Goal: Task Accomplishment & Management: Complete application form

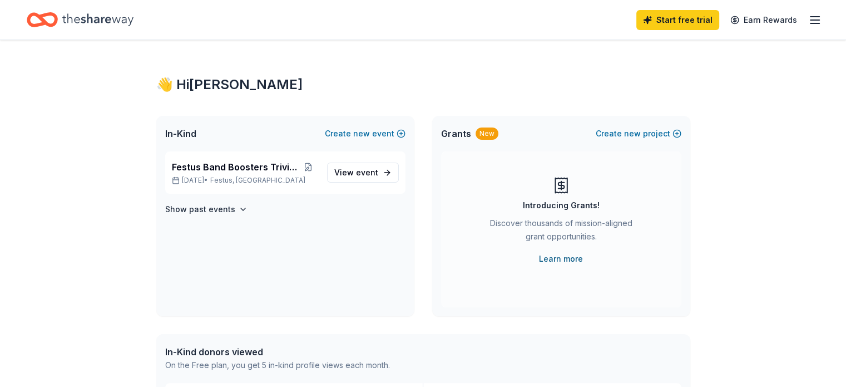
click at [563, 256] on link "Learn more" at bounding box center [561, 258] width 44 height 13
click at [354, 174] on span "View event" at bounding box center [356, 172] width 44 height 13
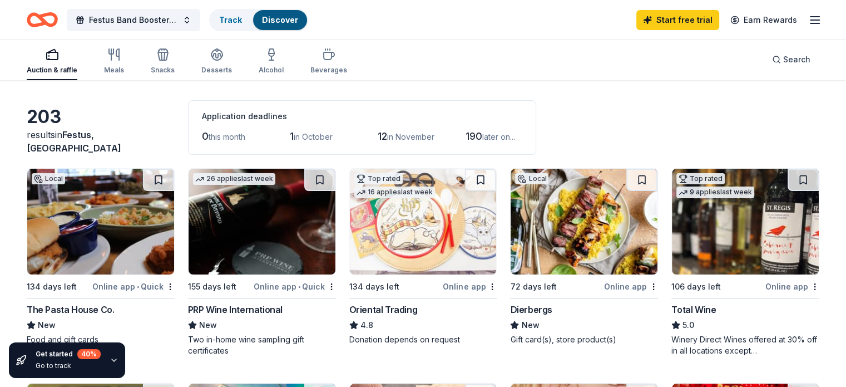
scroll to position [74, 0]
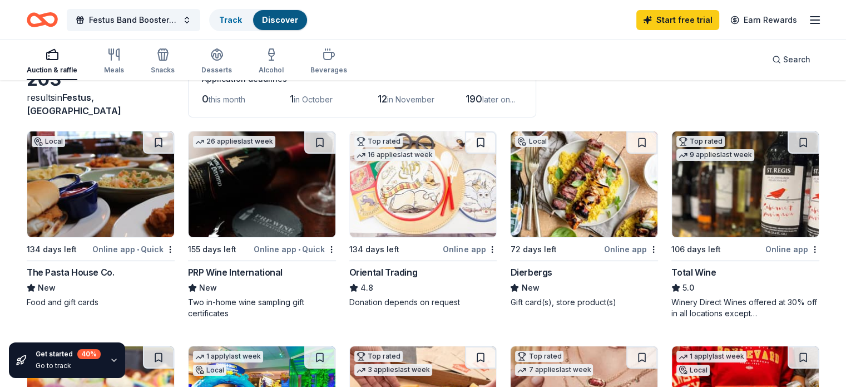
click at [318, 97] on span "in October" at bounding box center [313, 99] width 39 height 9
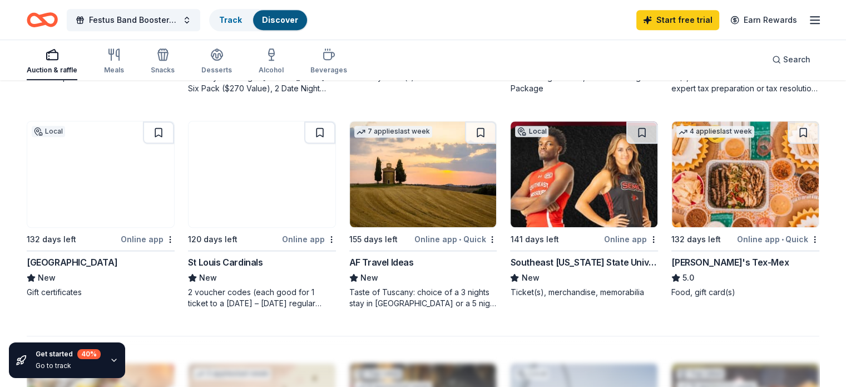
scroll to position [741, 0]
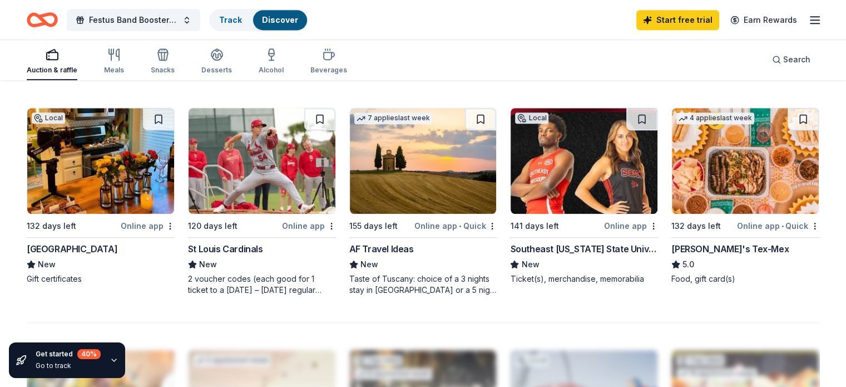
click at [237, 267] on div "New" at bounding box center [262, 264] width 148 height 13
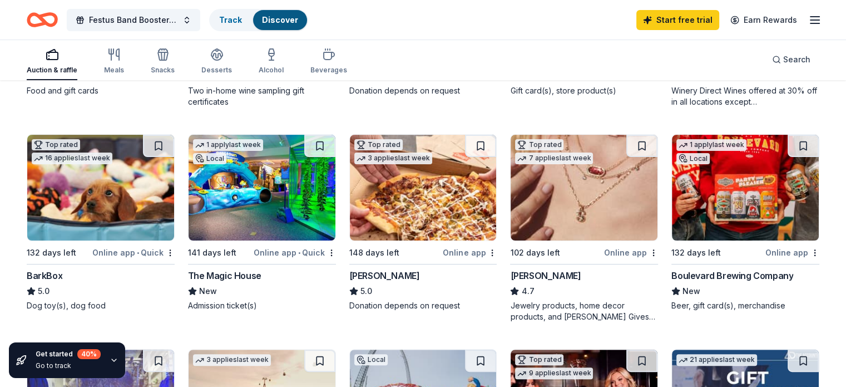
scroll to position [296, 0]
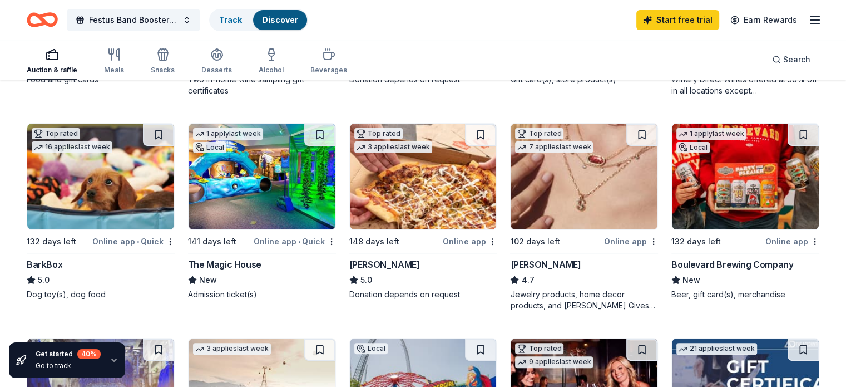
click at [398, 172] on img at bounding box center [423, 176] width 147 height 106
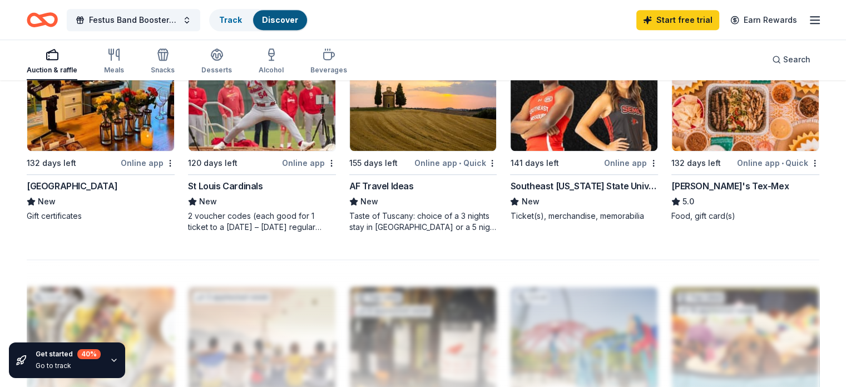
scroll to position [779, 0]
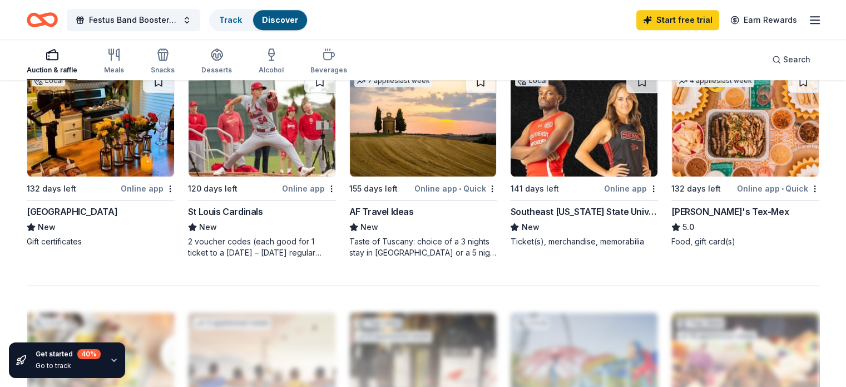
click at [549, 140] on img at bounding box center [584, 124] width 147 height 106
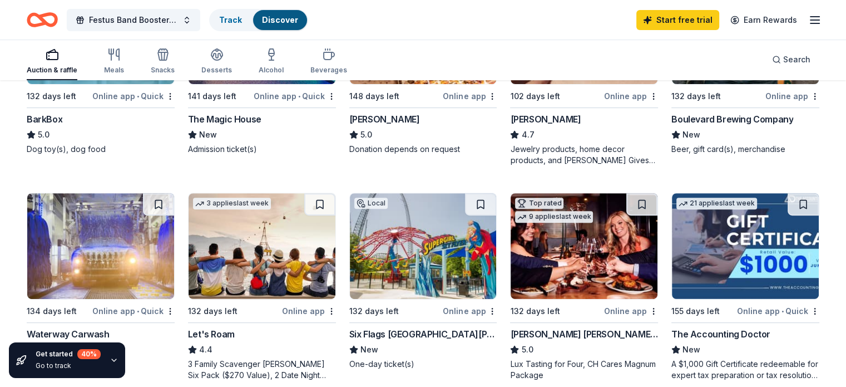
scroll to position [519, 0]
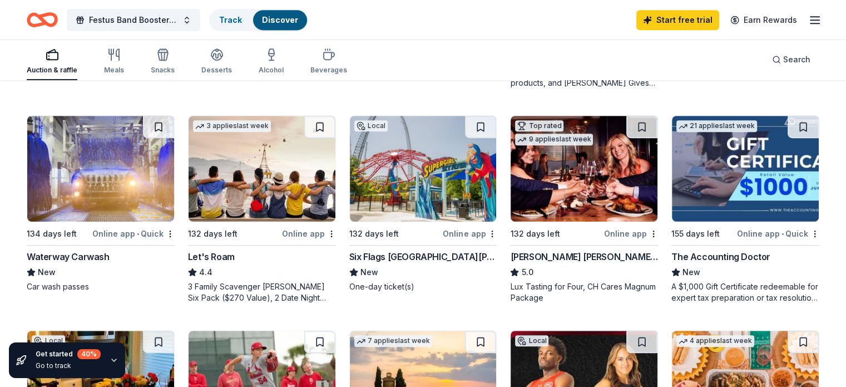
click at [420, 170] on img at bounding box center [423, 169] width 147 height 106
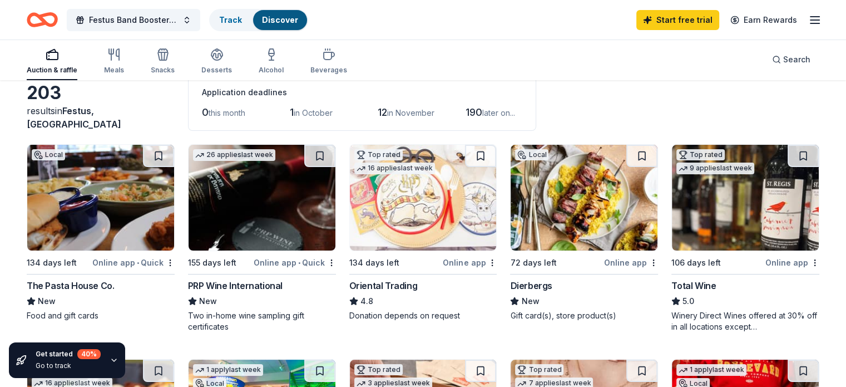
scroll to position [74, 0]
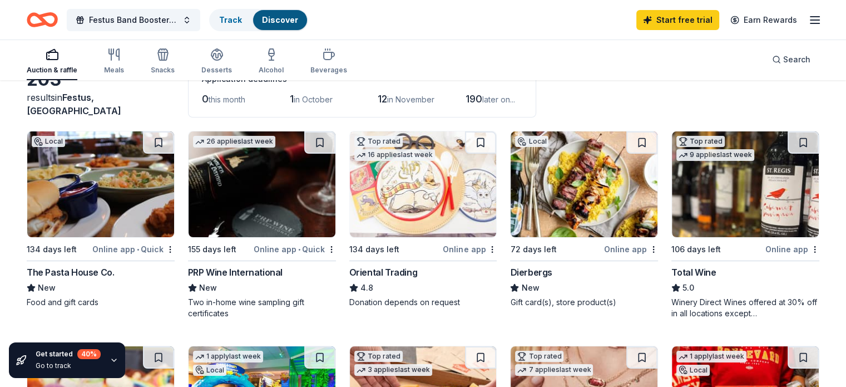
click at [445, 188] on img at bounding box center [423, 184] width 147 height 106
click at [132, 177] on img at bounding box center [100, 184] width 147 height 106
click at [593, 207] on img at bounding box center [584, 184] width 147 height 106
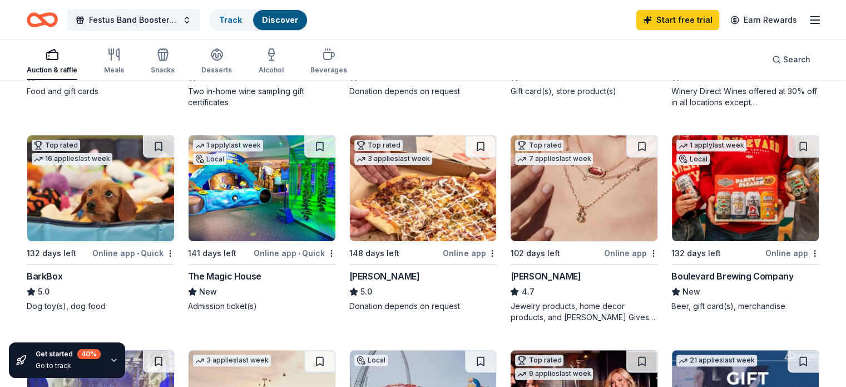
scroll to position [296, 0]
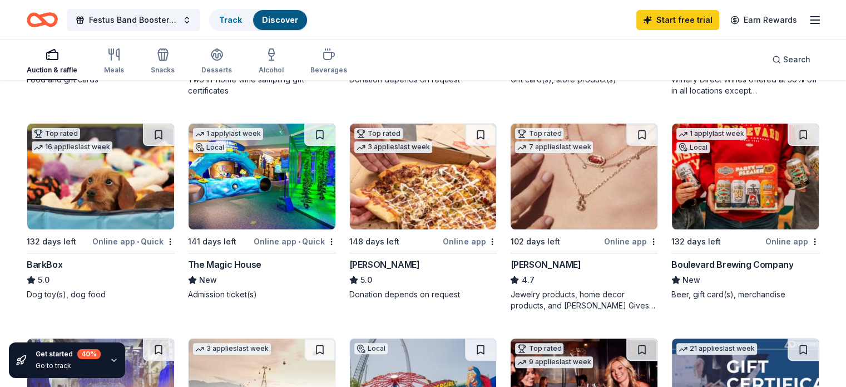
click at [249, 196] on img at bounding box center [262, 176] width 147 height 106
click at [545, 185] on img at bounding box center [584, 176] width 147 height 106
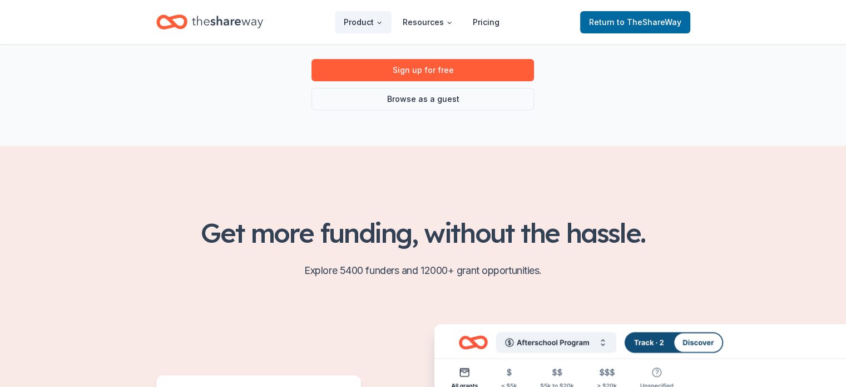
scroll to position [111, 0]
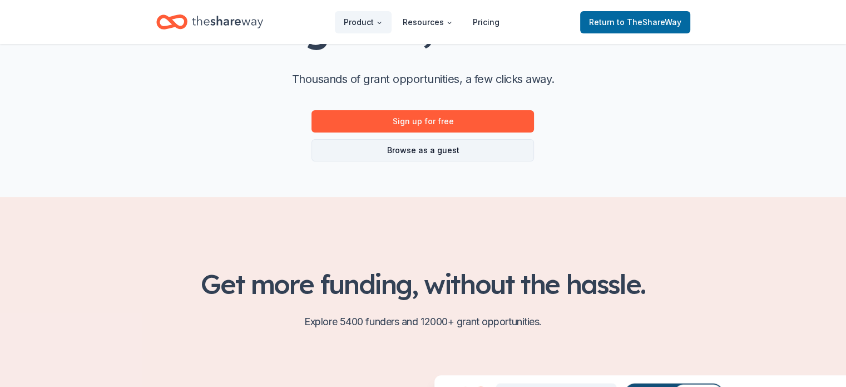
click at [418, 151] on link "Browse as a guest" at bounding box center [422, 150] width 222 height 22
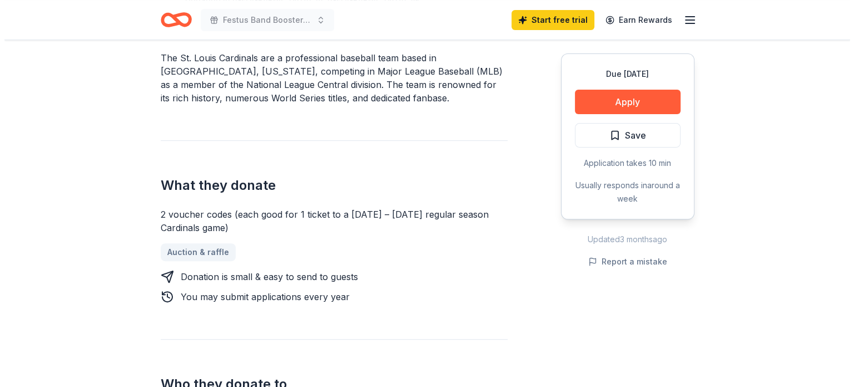
scroll to position [370, 0]
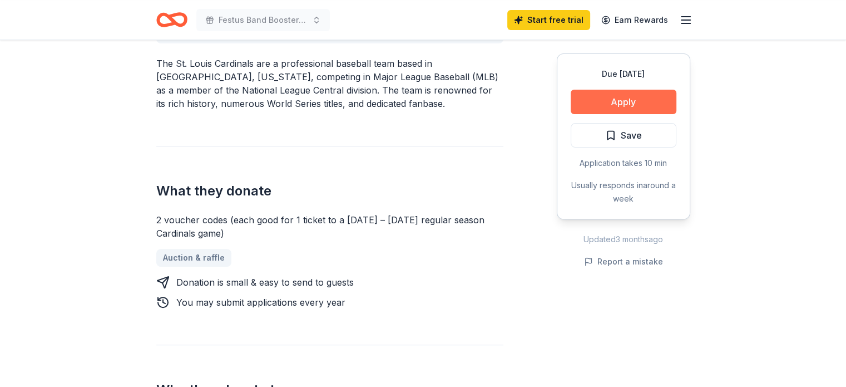
click at [626, 97] on button "Apply" at bounding box center [624, 102] width 106 height 24
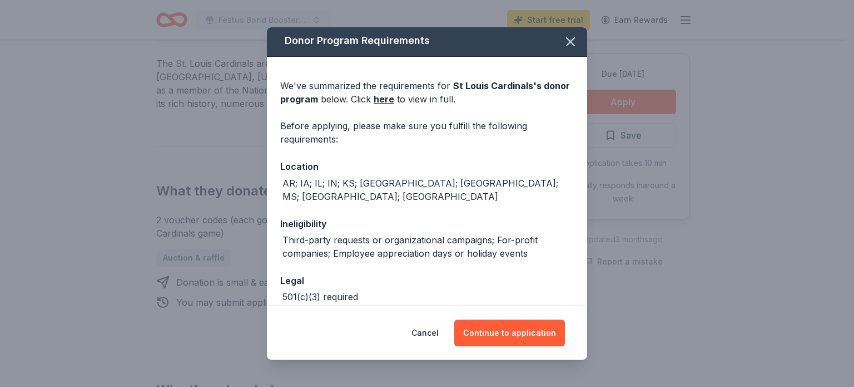
scroll to position [0, 0]
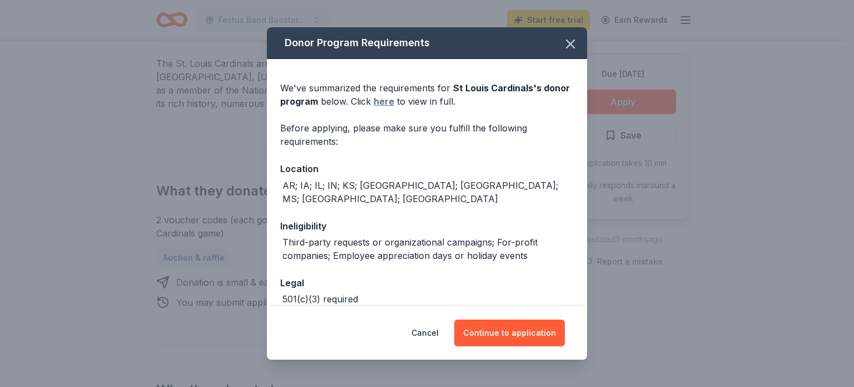
click at [385, 103] on link "here" at bounding box center [384, 101] width 21 height 13
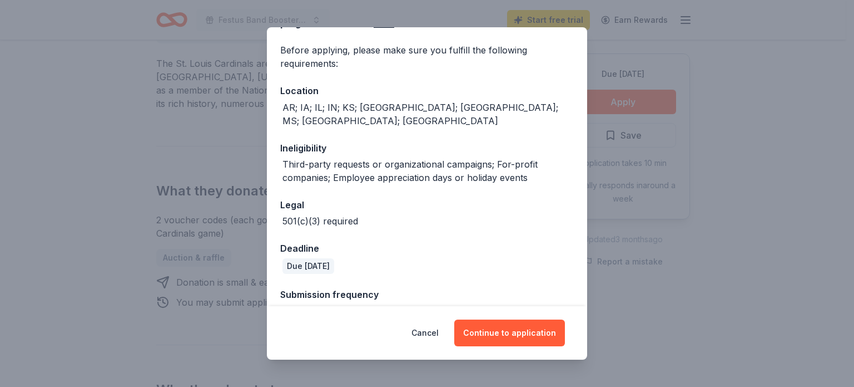
scroll to position [88, 0]
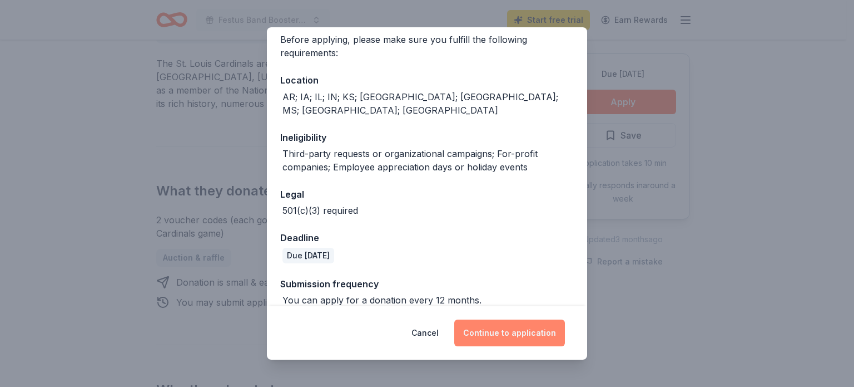
click at [549, 336] on button "Continue to application" at bounding box center [509, 332] width 111 height 27
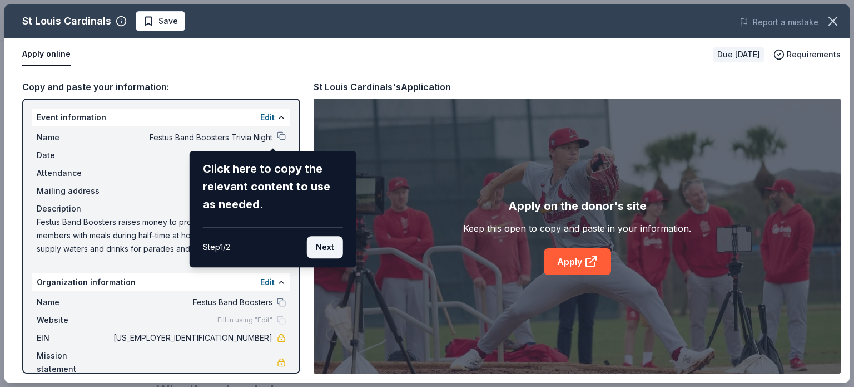
click at [334, 244] on button "Next" at bounding box center [325, 247] width 36 height 22
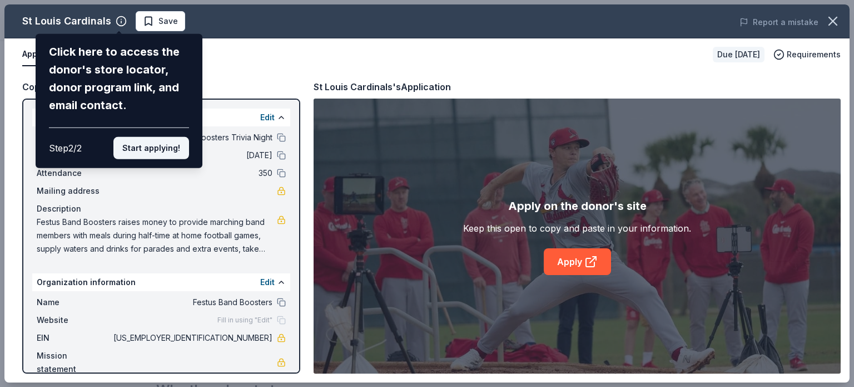
click at [155, 151] on button "Start applying!" at bounding box center [151, 148] width 76 height 22
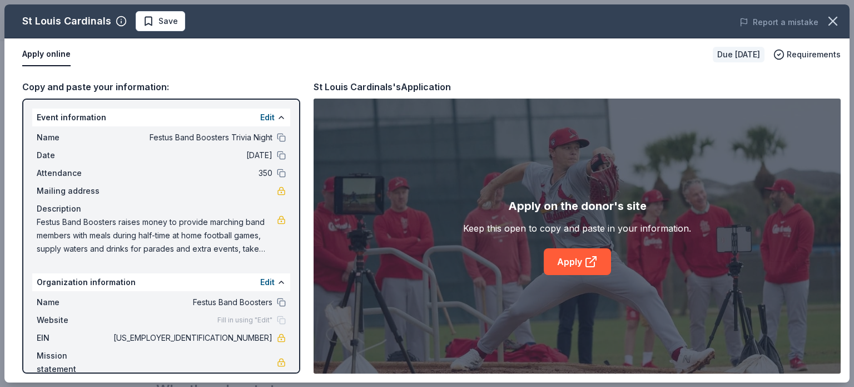
click at [139, 121] on div "Event information Edit" at bounding box center [161, 117] width 258 height 18
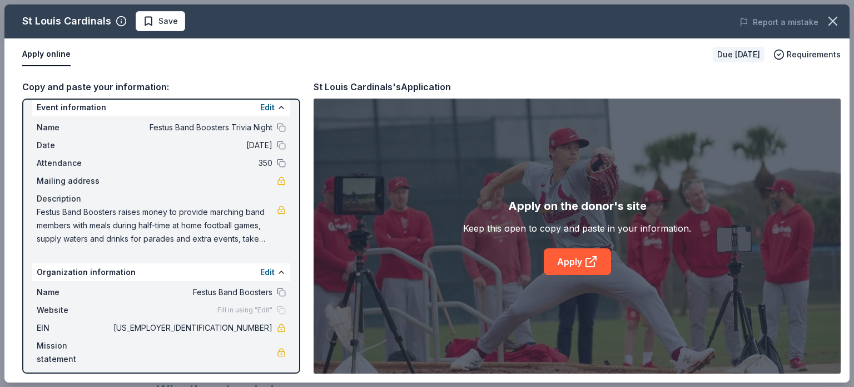
scroll to position [16, 0]
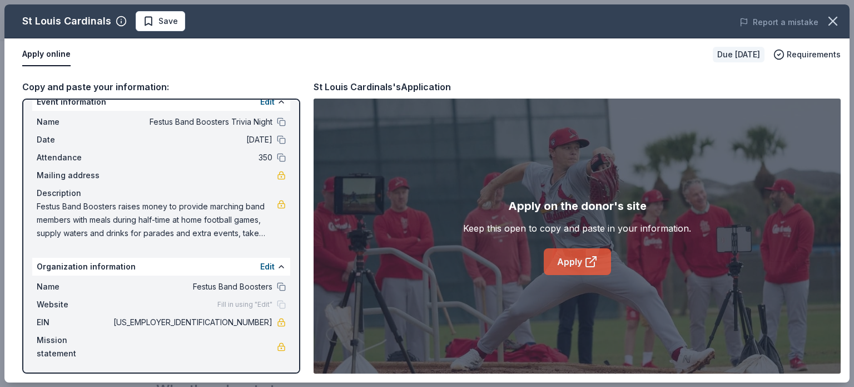
click at [574, 260] on link "Apply" at bounding box center [577, 261] width 67 height 27
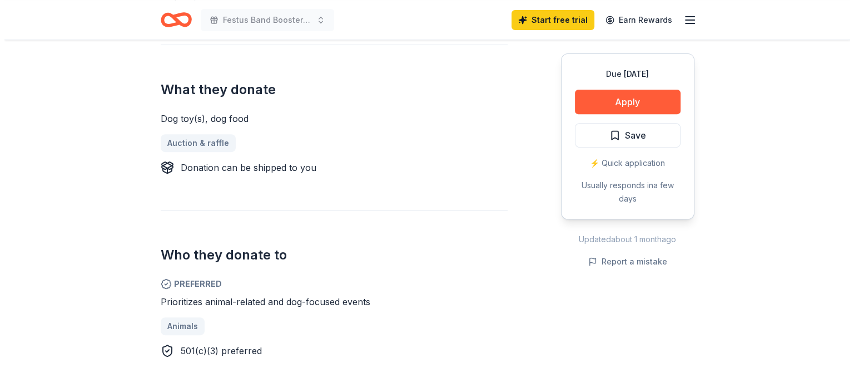
scroll to position [296, 0]
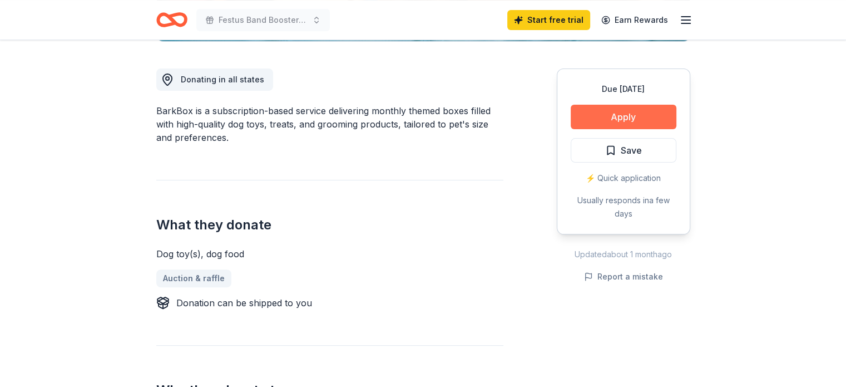
click at [630, 111] on button "Apply" at bounding box center [624, 117] width 106 height 24
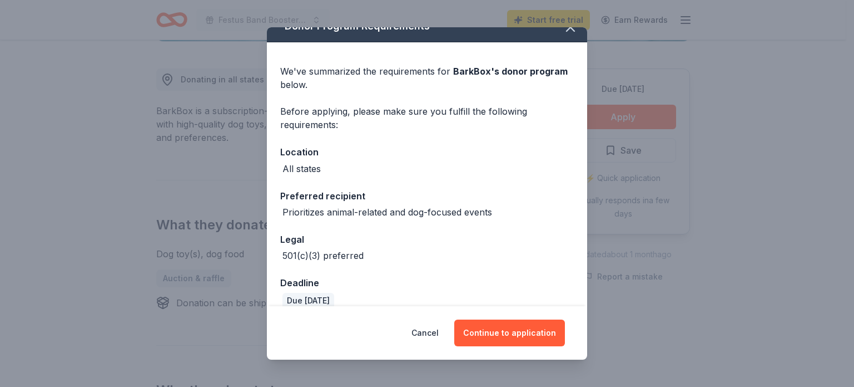
scroll to position [31, 0]
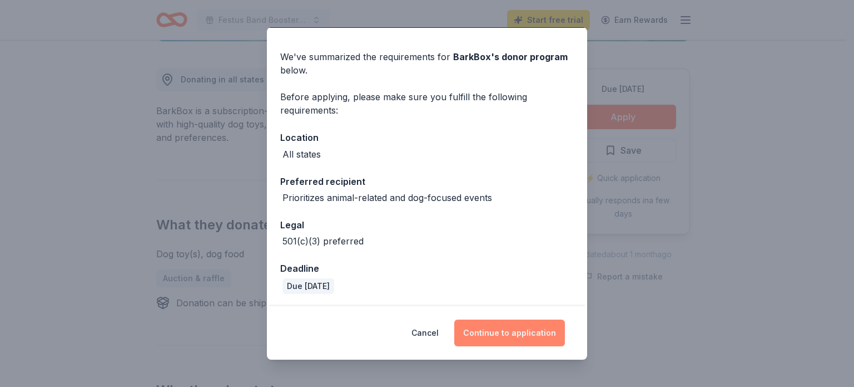
click at [528, 330] on button "Continue to application" at bounding box center [509, 332] width 111 height 27
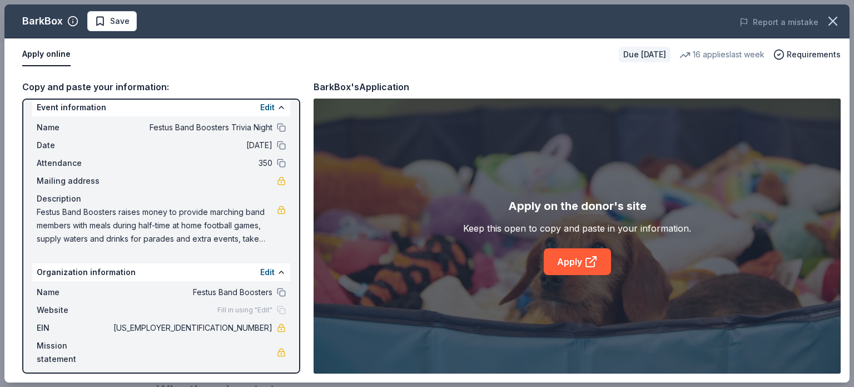
scroll to position [16, 0]
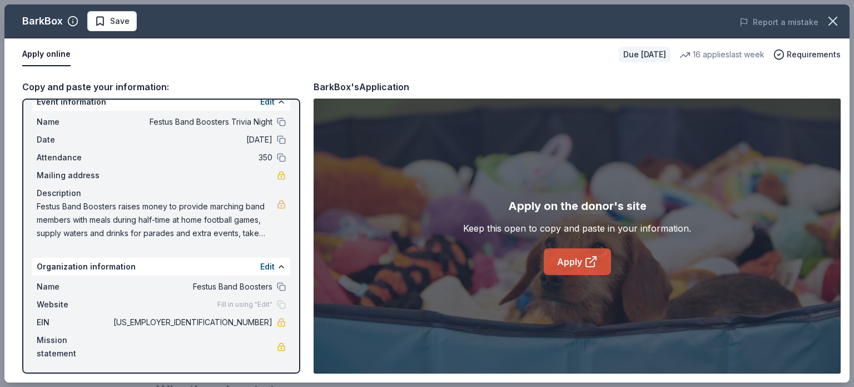
click at [568, 264] on link "Apply" at bounding box center [577, 261] width 67 height 27
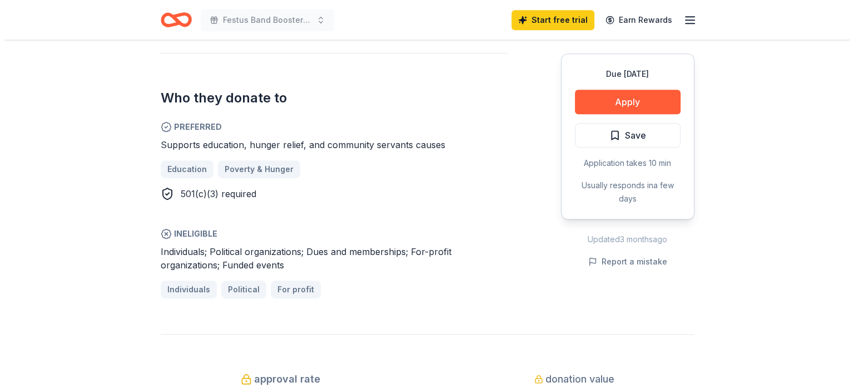
scroll to position [482, 0]
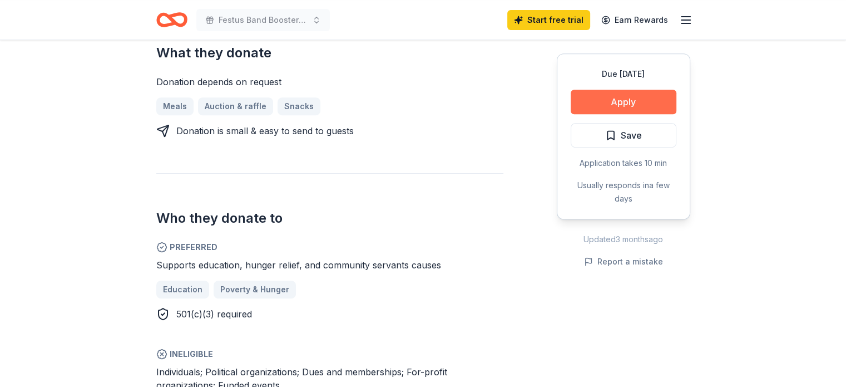
click at [645, 102] on button "Apply" at bounding box center [624, 102] width 106 height 24
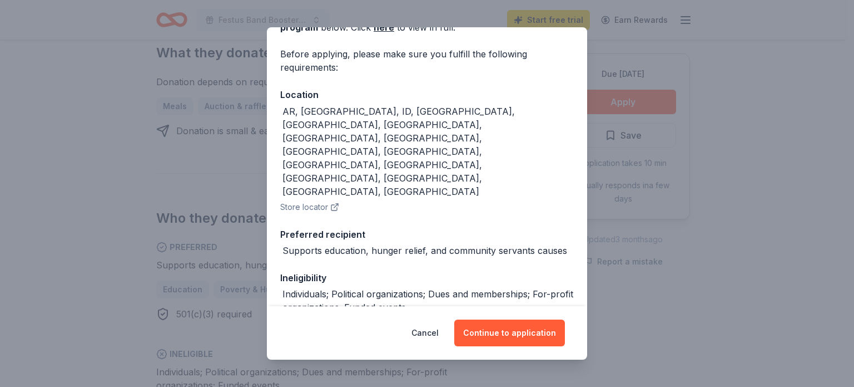
scroll to position [104, 0]
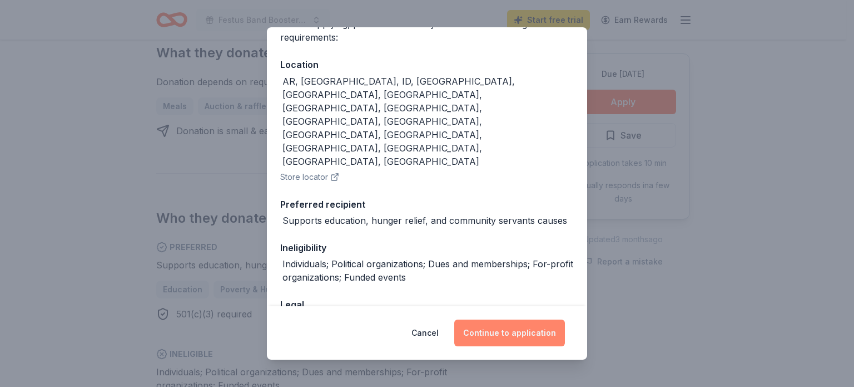
click at [535, 332] on button "Continue to application" at bounding box center [509, 332] width 111 height 27
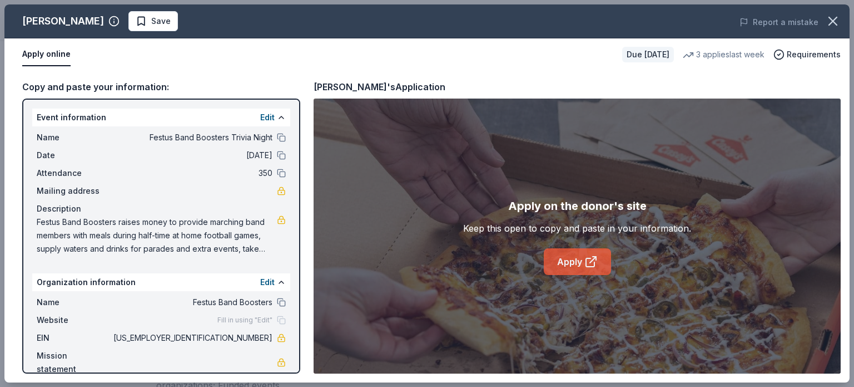
click at [575, 259] on link "Apply" at bounding box center [577, 261] width 67 height 27
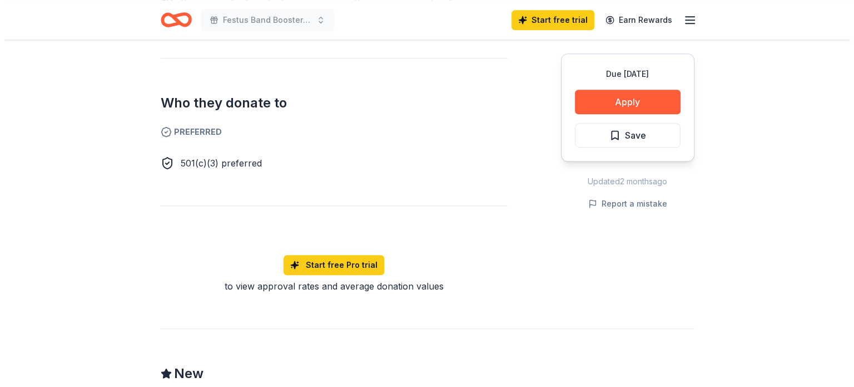
scroll to position [630, 0]
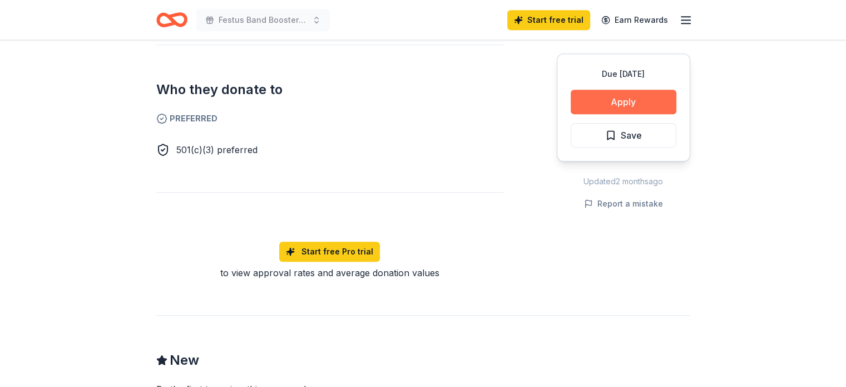
click at [630, 106] on button "Apply" at bounding box center [624, 102] width 106 height 24
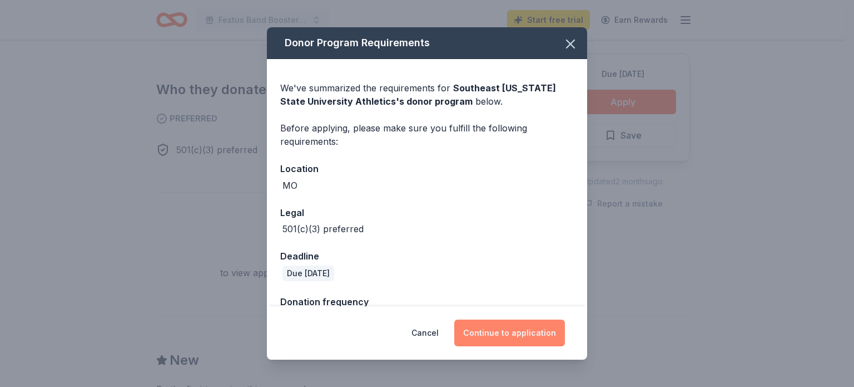
click at [539, 336] on button "Continue to application" at bounding box center [509, 332] width 111 height 27
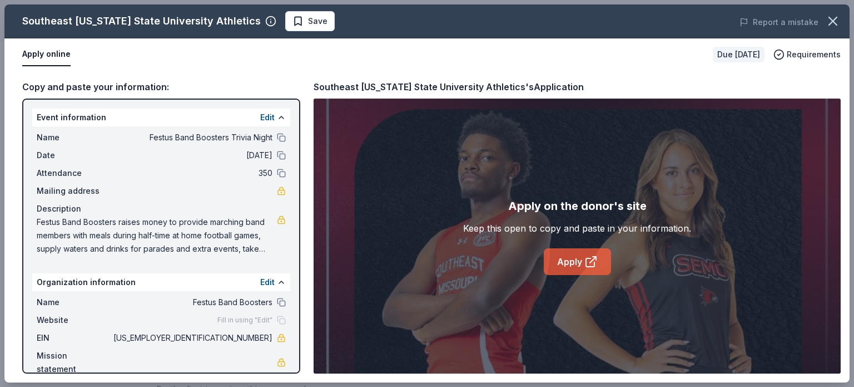
click at [567, 261] on link "Apply" at bounding box center [577, 261] width 67 height 27
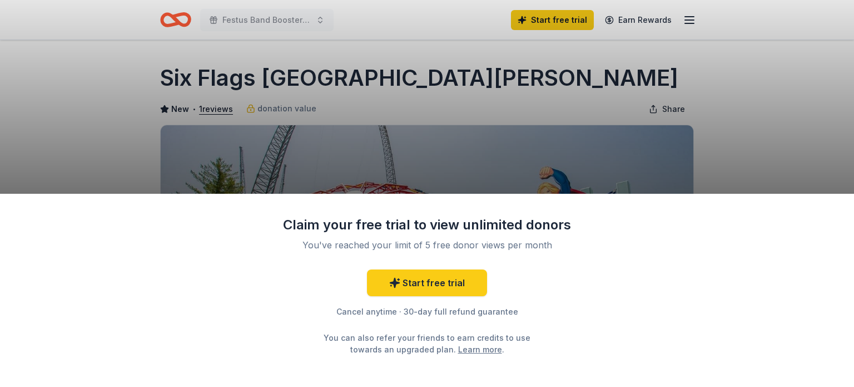
click at [782, 145] on div "Claim your free trial to view unlimited donors You've reached your limit of 5 f…" at bounding box center [427, 193] width 854 height 387
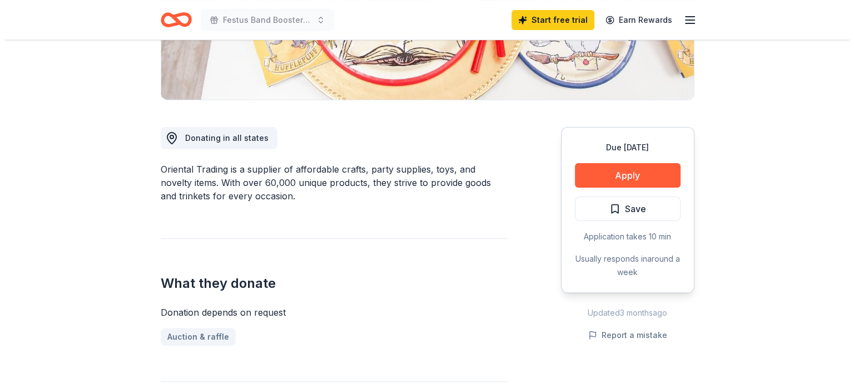
scroll to position [259, 0]
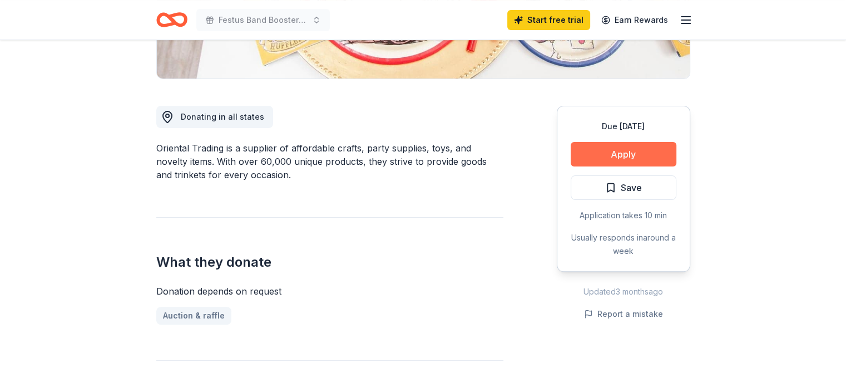
click at [658, 151] on button "Apply" at bounding box center [624, 154] width 106 height 24
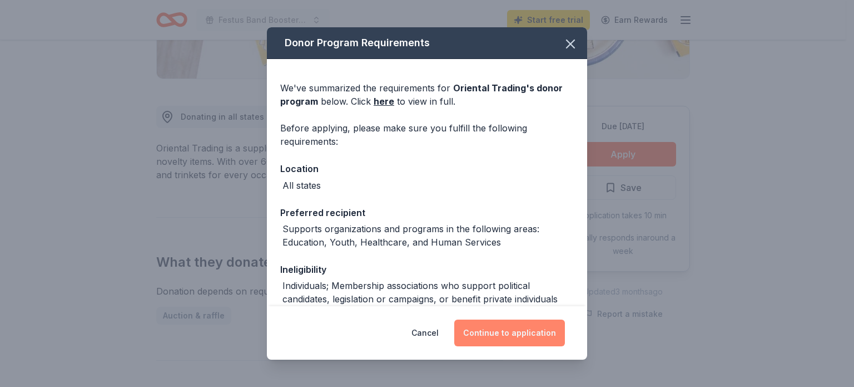
click at [524, 335] on button "Continue to application" at bounding box center [509, 332] width 111 height 27
